Goal: Task Accomplishment & Management: Use online tool/utility

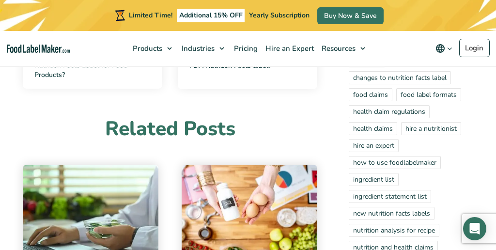
scroll to position [2129, 0]
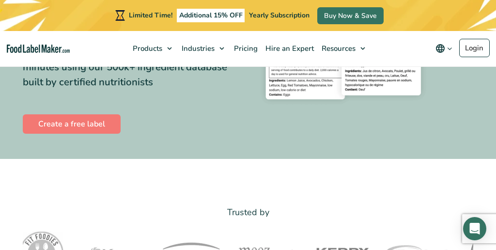
scroll to position [215, 0]
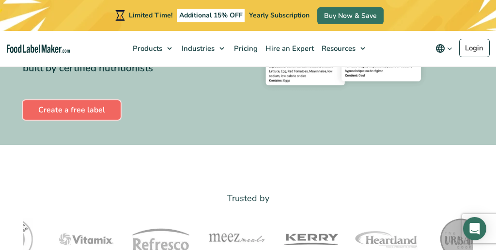
click at [48, 112] on link "Create a free label" at bounding box center [72, 109] width 98 height 19
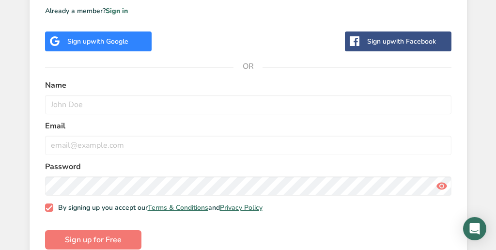
scroll to position [349, 0]
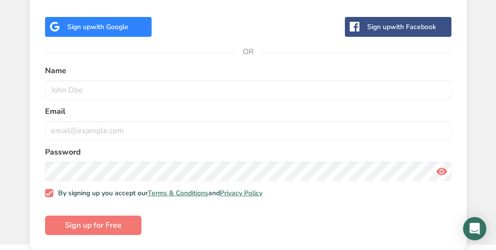
click at [120, 29] on span "with Google" at bounding box center [110, 26] width 38 height 9
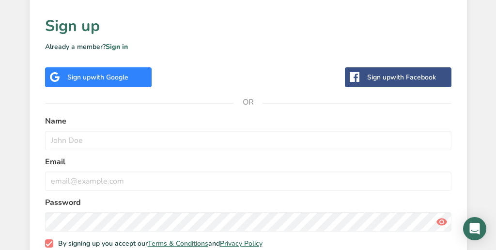
scroll to position [349, 0]
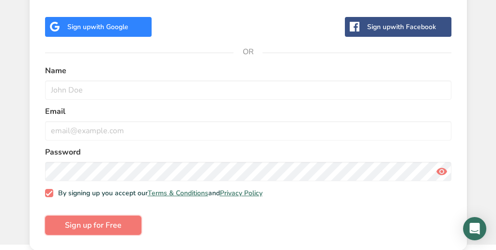
click at [77, 229] on span "Sign up for Free" at bounding box center [93, 226] width 57 height 12
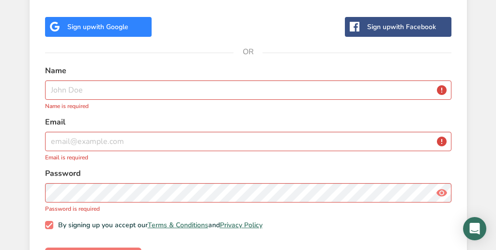
click at [70, 27] on div "Sign up with Google" at bounding box center [97, 27] width 61 height 10
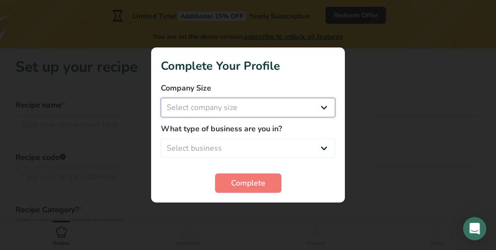
click at [205, 111] on select "Select company size Fewer than 10 Employees 10 to 50 Employees 51 to 500 Employ…" at bounding box center [248, 107] width 175 height 19
select select "1"
click at [161, 98] on select "Select company size Fewer than 10 Employees 10 to 50 Employees 51 to 500 Employ…" at bounding box center [248, 107] width 175 height 19
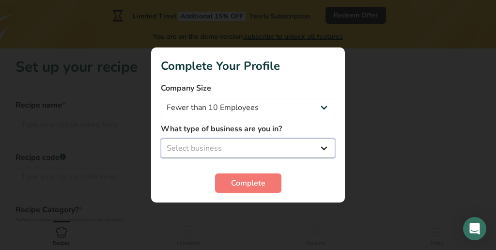
click at [209, 143] on select "Select business Packaged Food Manufacturer Restaurant & Cafe Bakery Meal Plans …" at bounding box center [248, 148] width 175 height 19
select select "3"
click at [161, 139] on select "Select business Packaged Food Manufacturer Restaurant & Cafe Bakery Meal Plans …" at bounding box center [248, 148] width 175 height 19
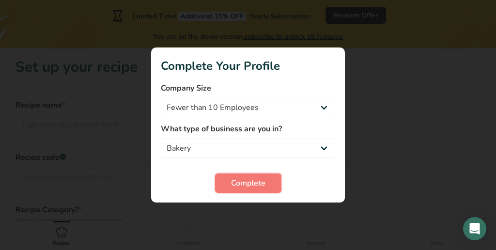
click at [238, 185] on span "Complete" at bounding box center [248, 183] width 34 height 12
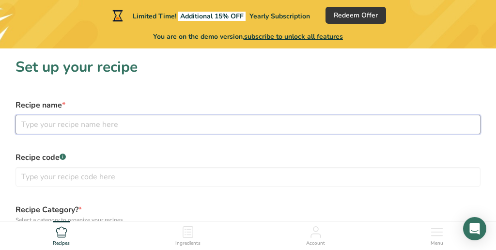
click at [82, 126] on input "text" at bounding box center [248, 124] width 465 height 19
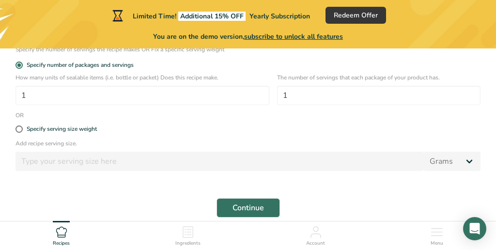
scroll to position [303, 0]
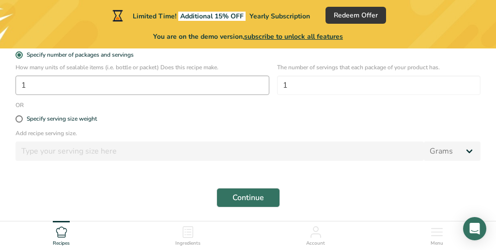
type input "jalapeno scones"
click at [42, 84] on input "1" at bounding box center [143, 85] width 254 height 19
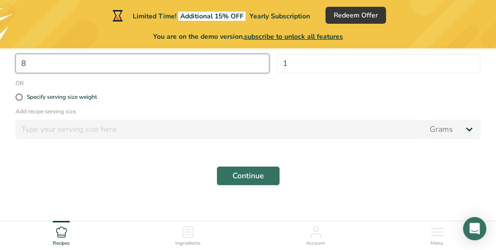
scroll to position [336, 0]
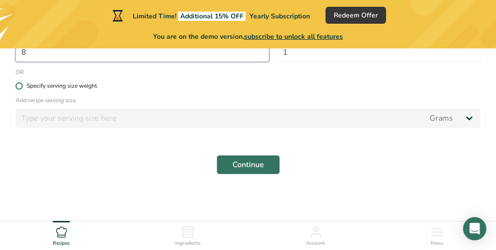
type input "8"
click at [16, 85] on span at bounding box center [19, 85] width 7 height 7
click at [16, 85] on input "Specify serving size weight" at bounding box center [19, 86] width 6 height 6
radio input "true"
radio input "false"
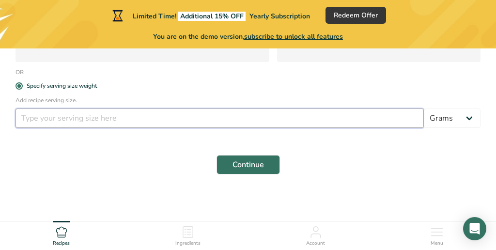
click at [28, 113] on input "number" at bounding box center [220, 118] width 409 height 19
type input "350"
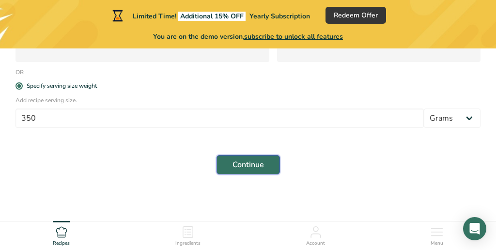
click at [233, 165] on span "Continue" at bounding box center [249, 165] width 32 height 12
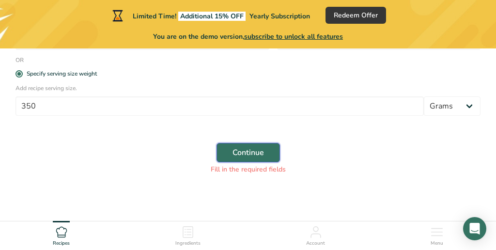
scroll to position [335, 0]
